Goal: Task Accomplishment & Management: Use online tool/utility

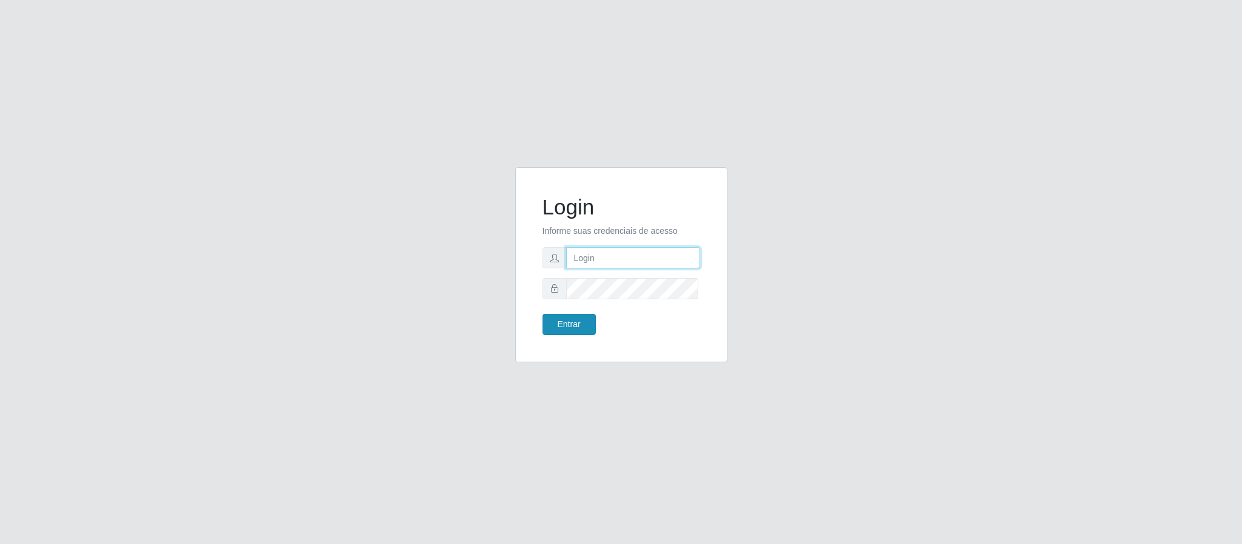
type input "[EMAIL_ADDRESS][DOMAIN_NAME]"
click at [568, 322] on button "Entrar" at bounding box center [568, 324] width 53 height 21
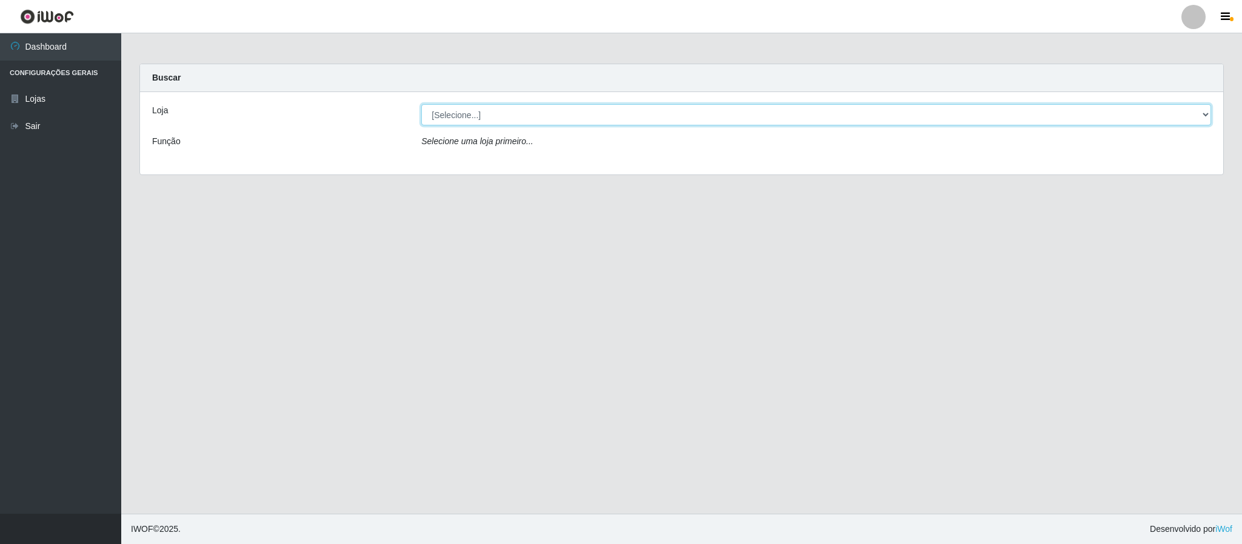
click at [1204, 113] on select "[Selecione...] SuperFácil Atacado - Emaús" at bounding box center [816, 114] width 790 height 21
select select "407"
click at [421, 104] on select "[Selecione...] SuperFácil Atacado - Emaús" at bounding box center [816, 114] width 790 height 21
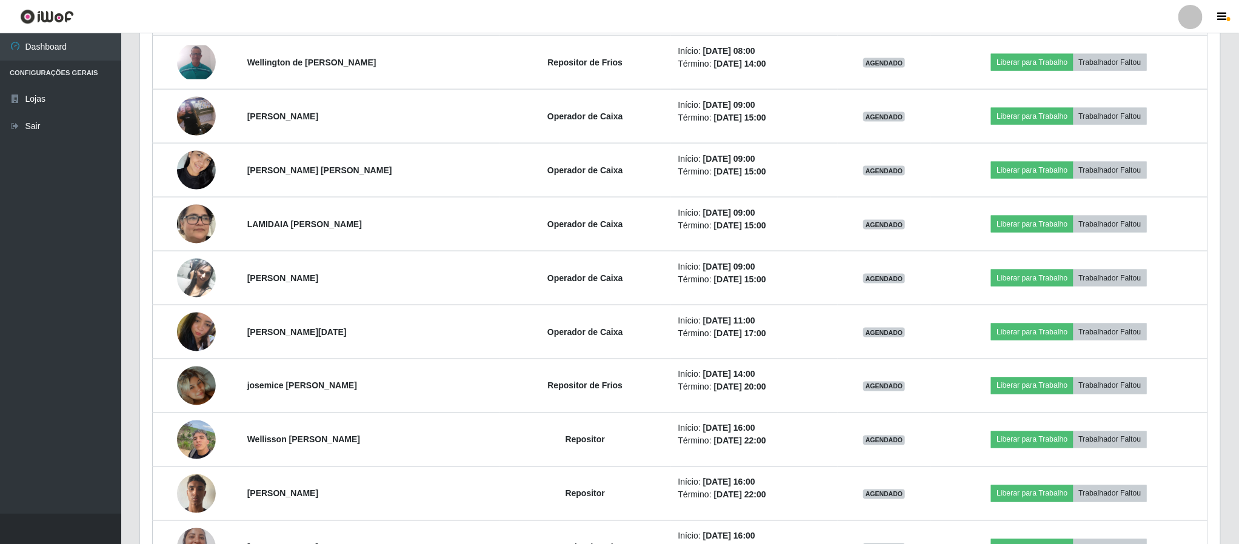
scroll to position [884, 0]
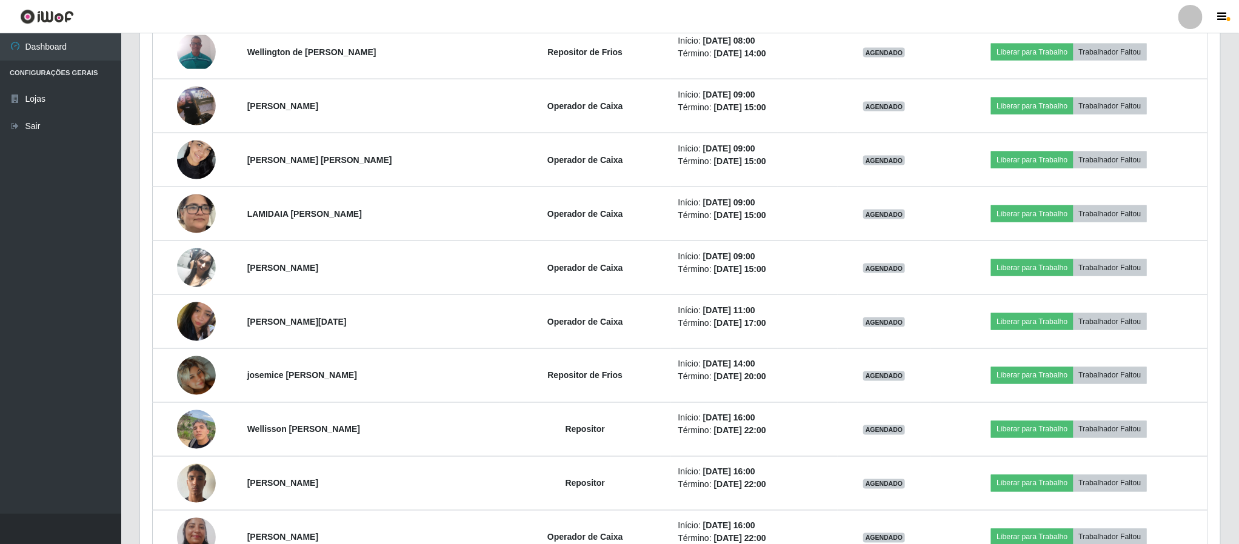
drag, startPoint x: 1238, startPoint y: 319, endPoint x: 1238, endPoint y: 348, distance: 29.1
click at [1238, 348] on div "Carregando... Buscar Recarregando em 26 segundos... Loja [Selecione...] SuperFá…" at bounding box center [679, 155] width 1117 height 1951
drag, startPoint x: 1238, startPoint y: 316, endPoint x: 1239, endPoint y: 359, distance: 42.4
click at [1239, 359] on html "Perfil Alterar Senha Sair Dashboard Configurações Gerais Lojas Sair Carregando.…" at bounding box center [619, 138] width 1239 height 2045
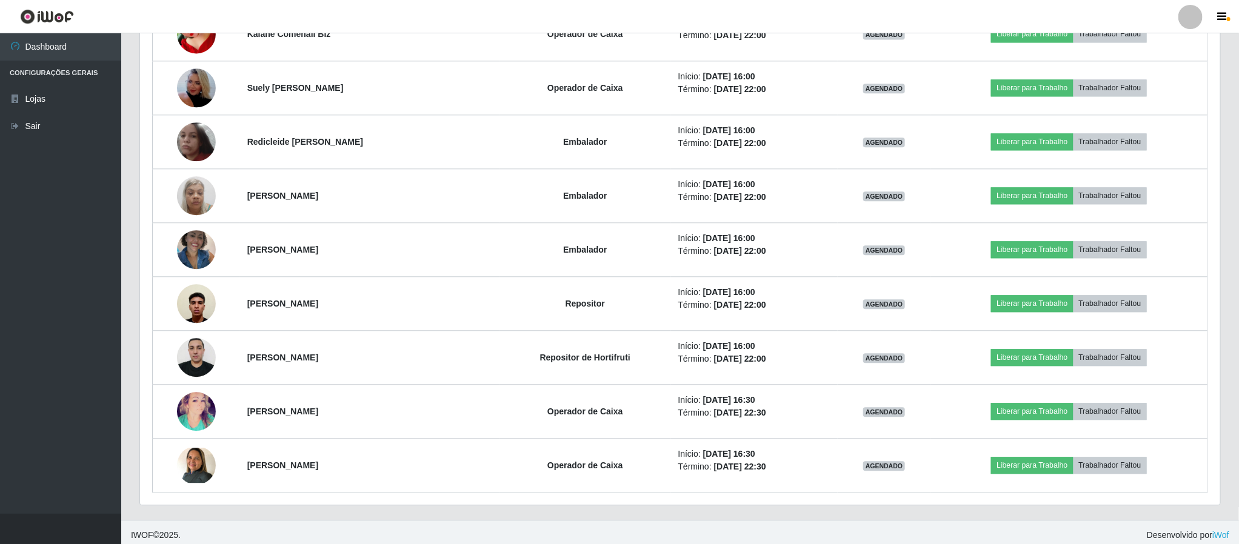
scroll to position [1513, 0]
